Goal: Information Seeking & Learning: Understand process/instructions

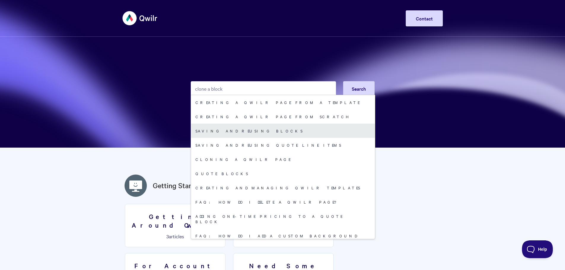
type input "clone a block"
click at [215, 133] on link "Saving and reusing Blocks" at bounding box center [283, 131] width 184 height 14
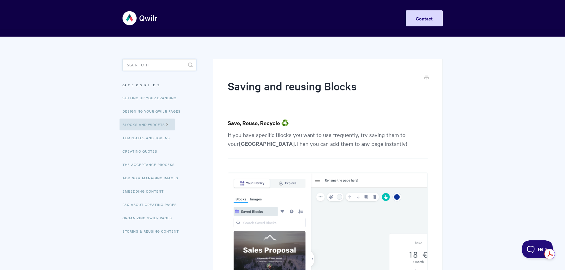
click at [171, 69] on input "Search" at bounding box center [160, 65] width 74 height 12
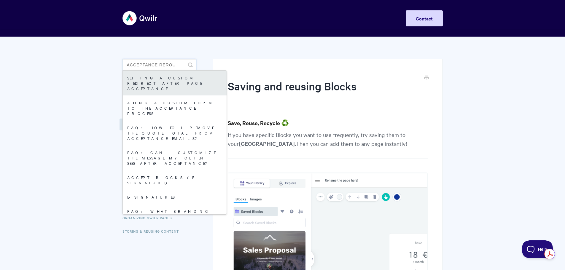
type input "acceptance rerou"
click at [152, 81] on link "Setting a custom redirect after page acceptance" at bounding box center [175, 83] width 104 height 25
